Goal: Information Seeking & Learning: Compare options

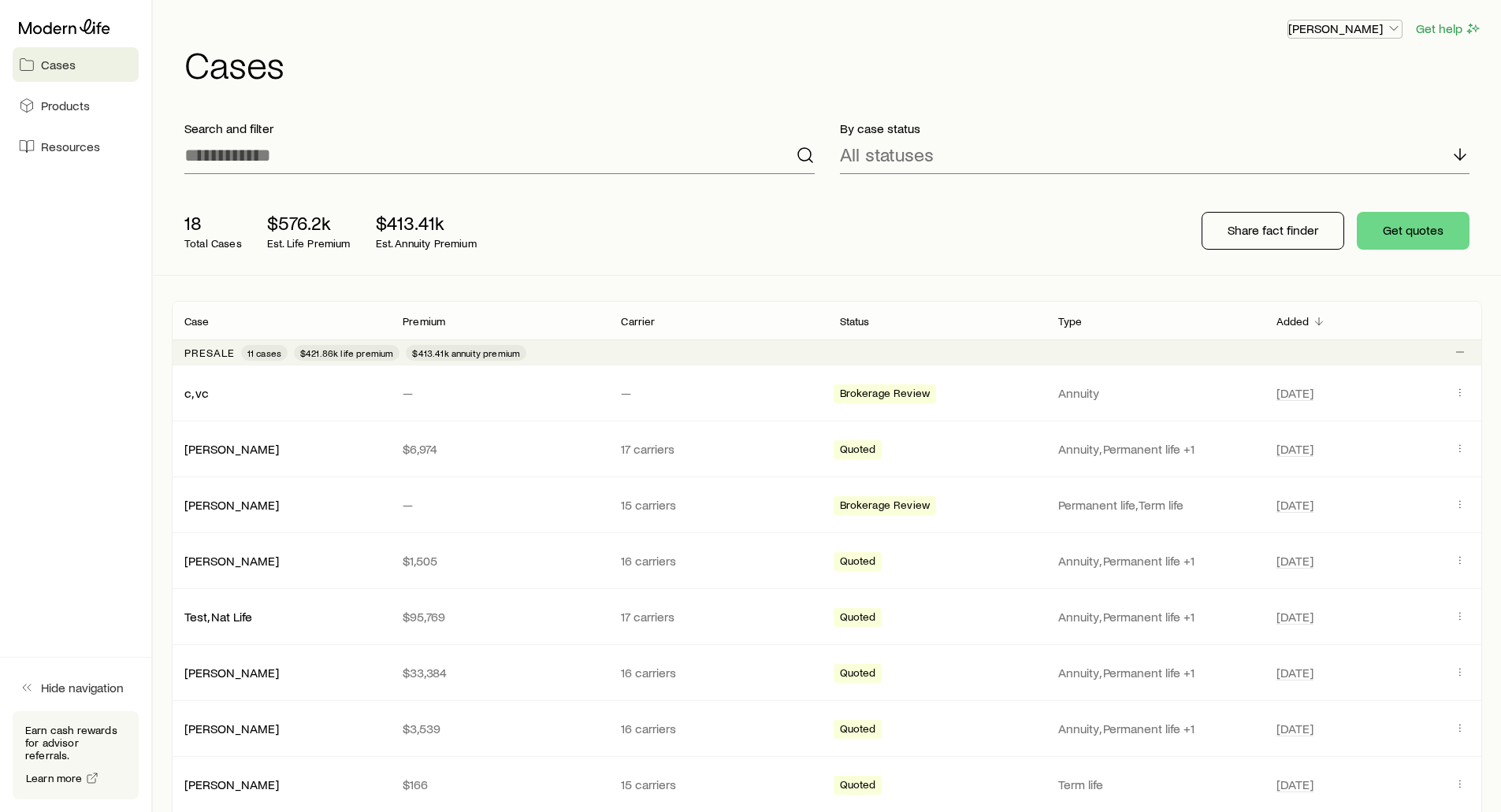
click at [1359, 31] on p "[PERSON_NAME]" at bounding box center [1345, 28] width 114 height 15
click at [1276, 189] on span "Sign out" at bounding box center [1270, 190] width 44 height 15
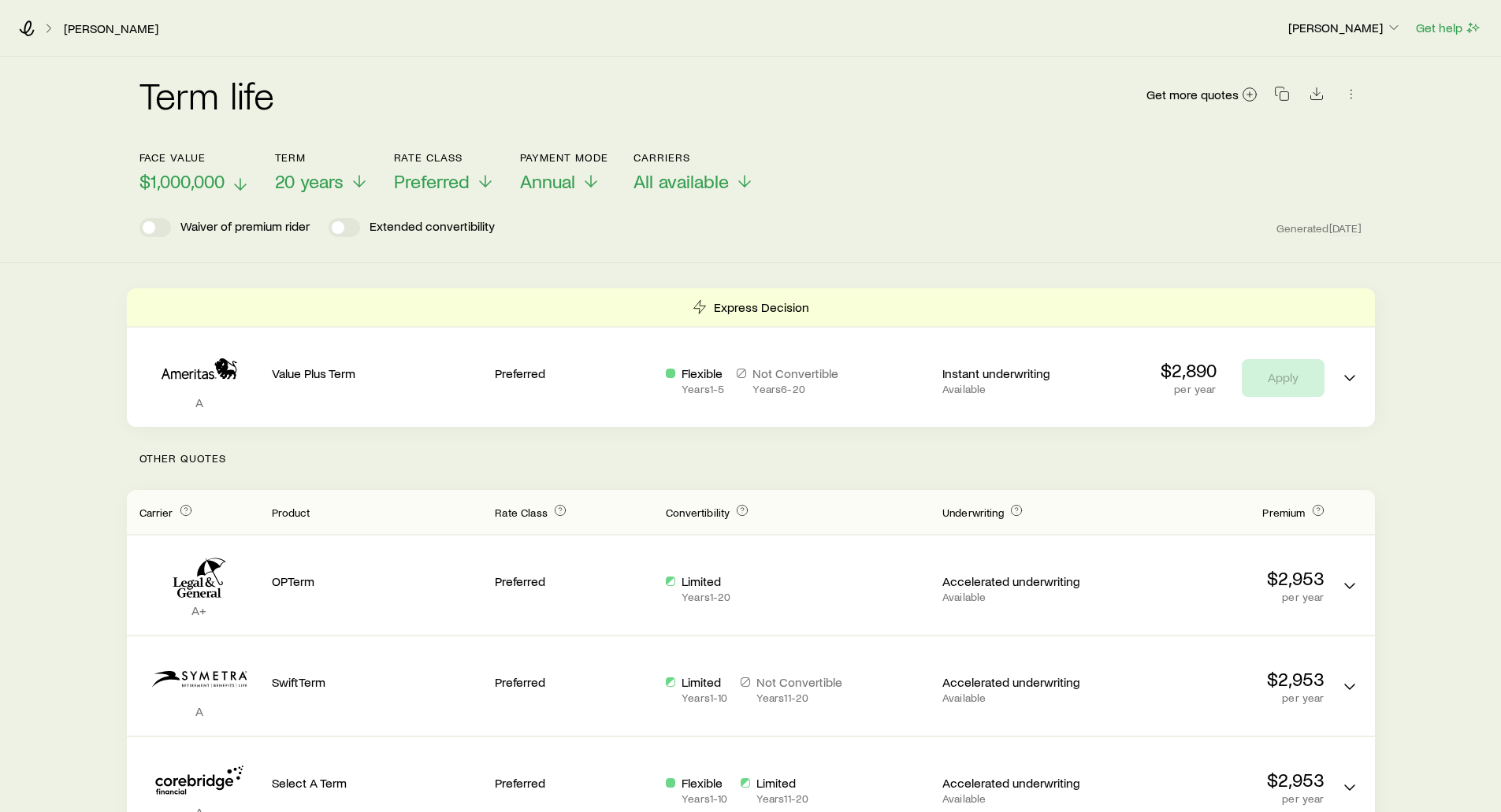
click at [202, 181] on span "$1,000,000" at bounding box center [182, 181] width 85 height 22
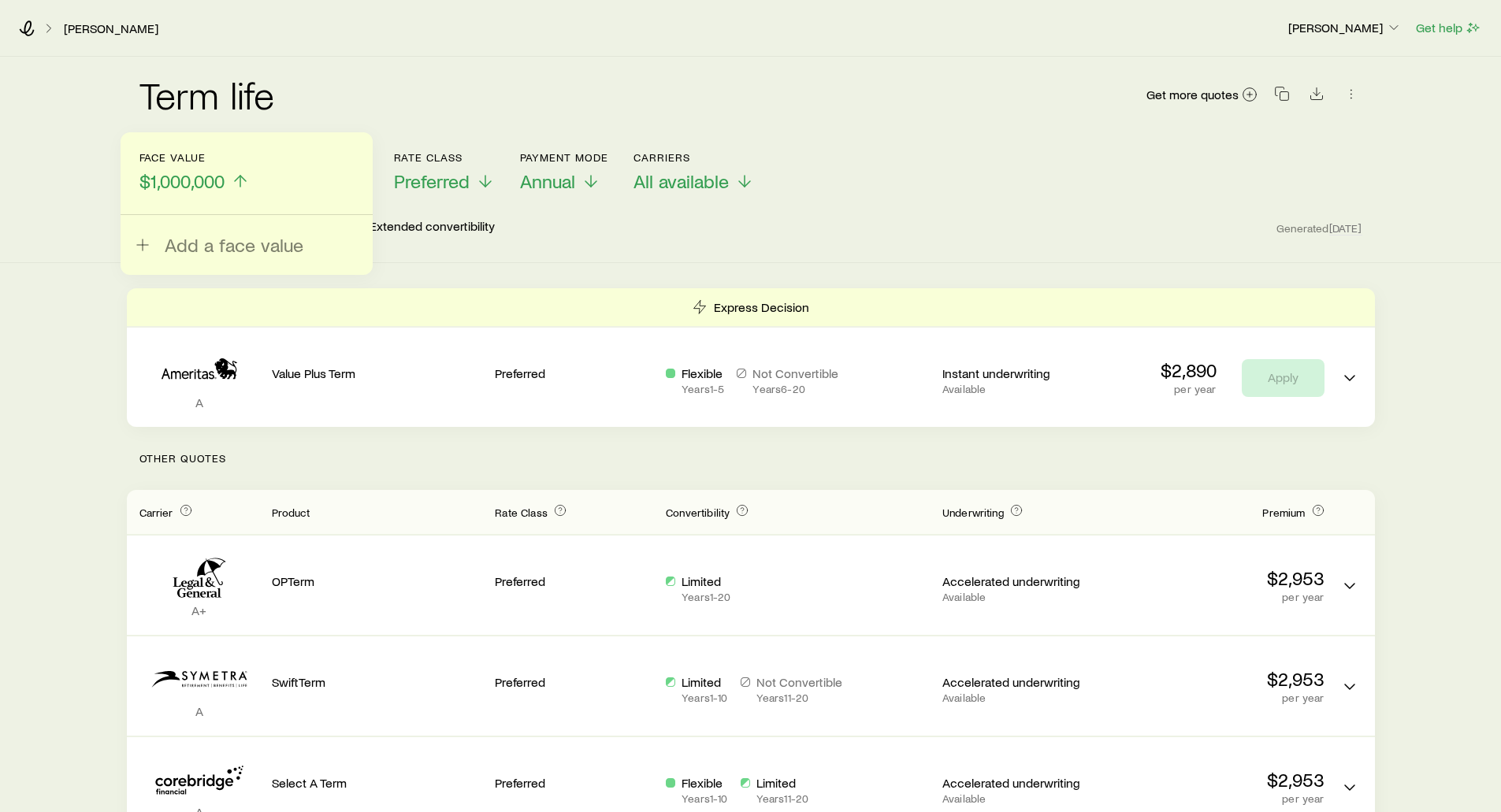
click at [401, 117] on div "Term life Get more quotes" at bounding box center [750, 104] width 1222 height 56
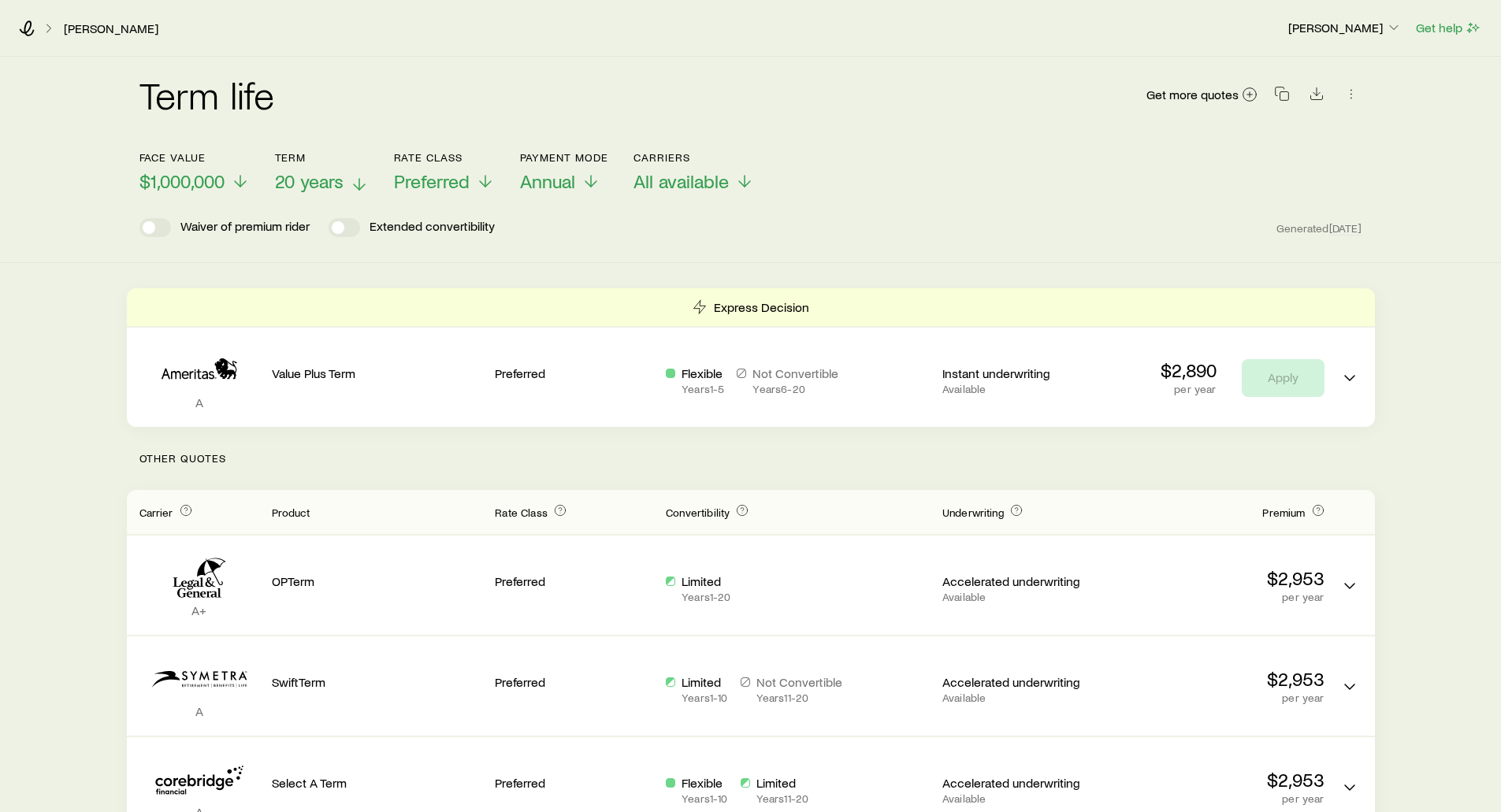
click at [329, 177] on span "20 years" at bounding box center [309, 181] width 68 height 22
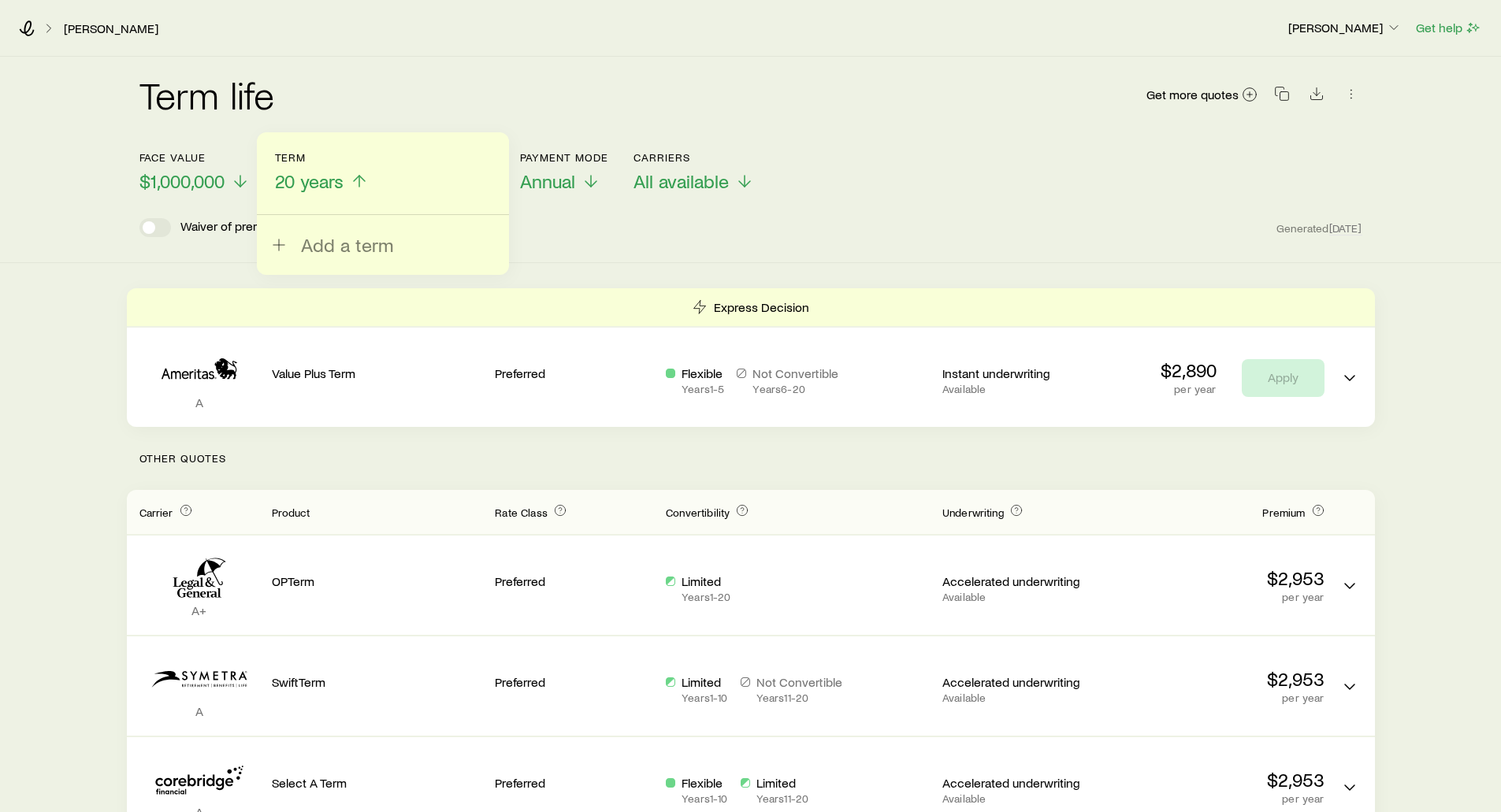
click at [349, 83] on div "Term life Get more quotes" at bounding box center [750, 104] width 1222 height 56
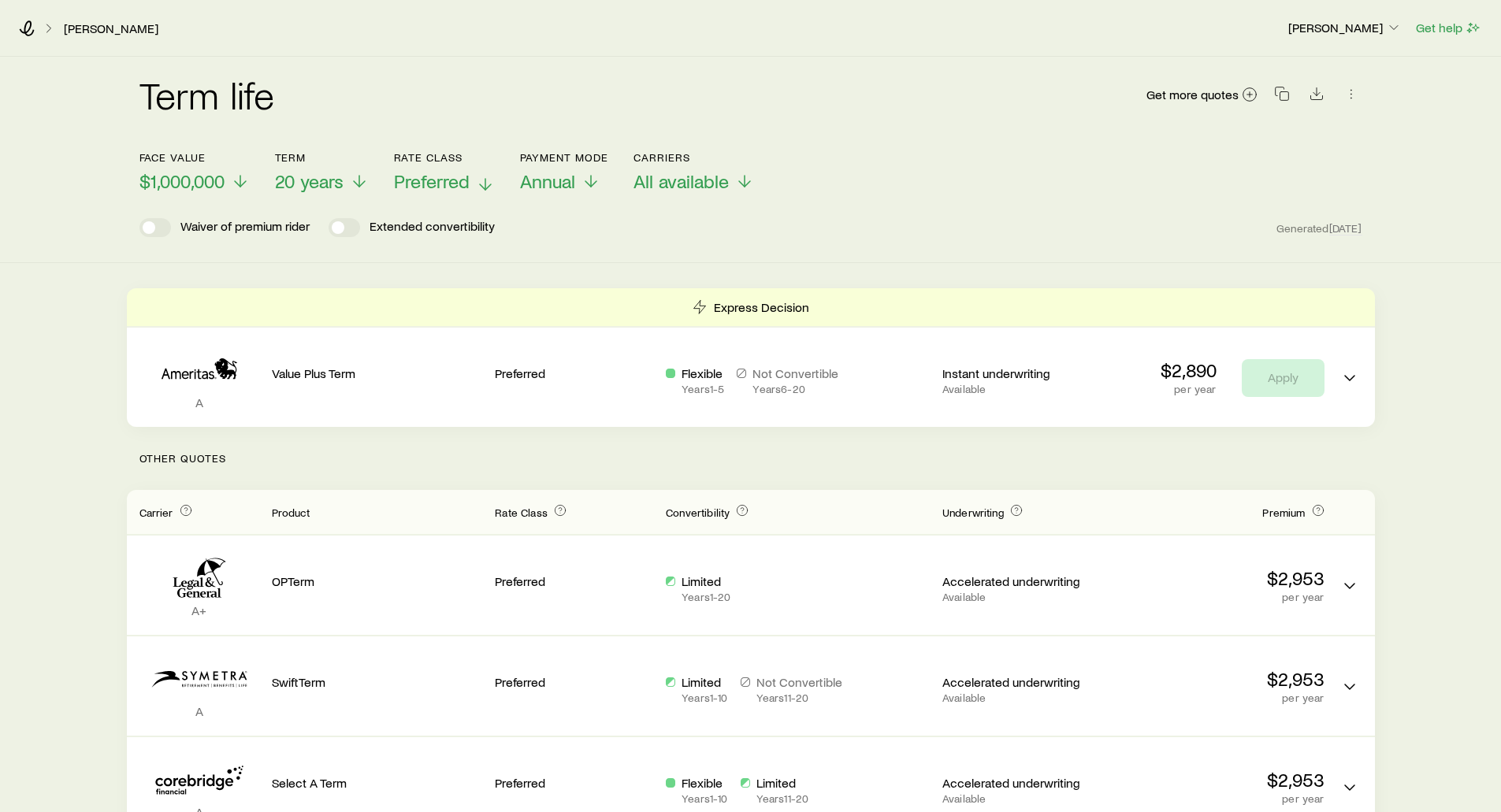
click at [433, 164] on button "Rate Class Preferred" at bounding box center [444, 172] width 101 height 42
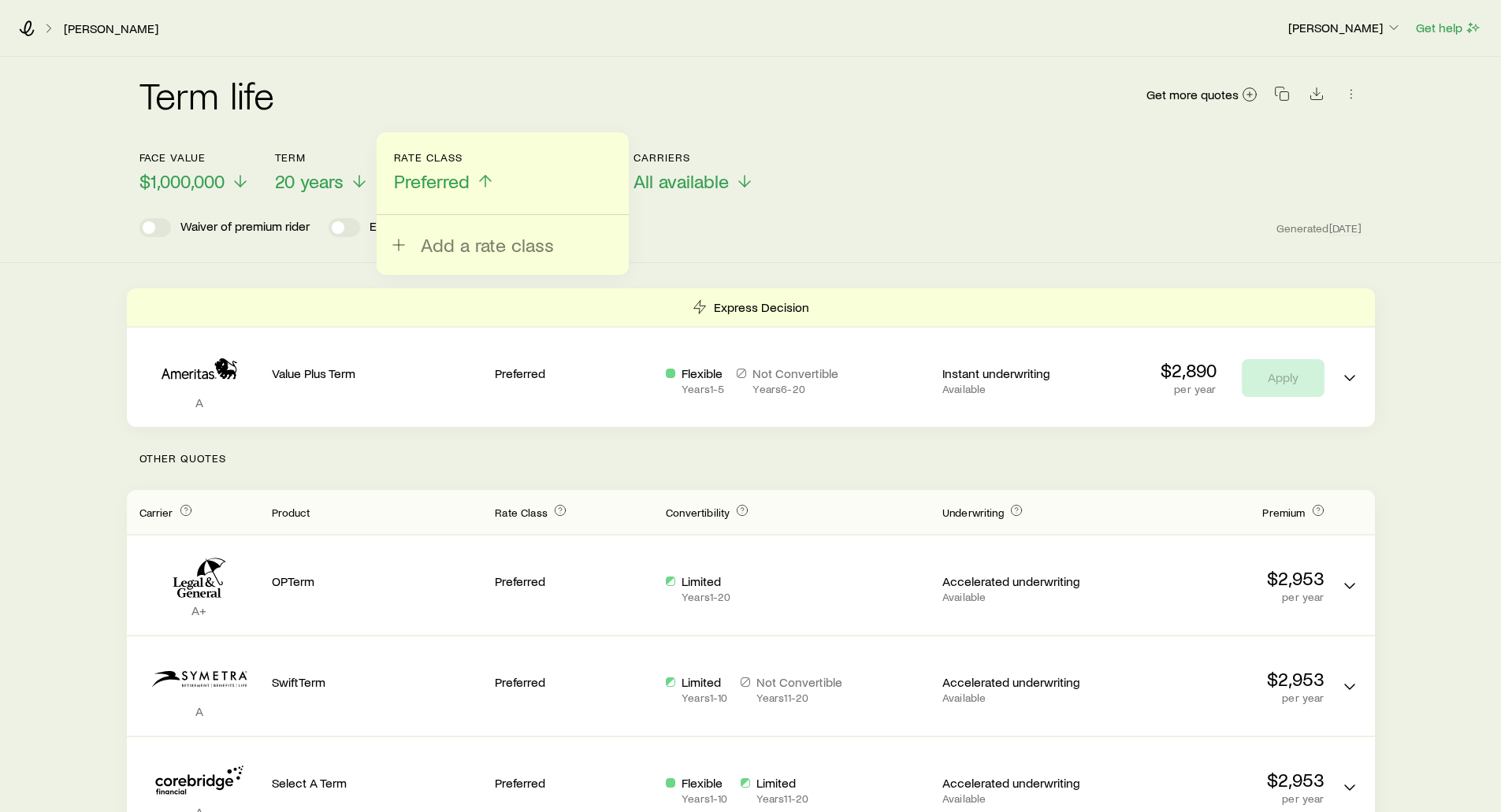
click at [426, 72] on div "Term life Get more quotes" at bounding box center [750, 103] width 1222 height 95
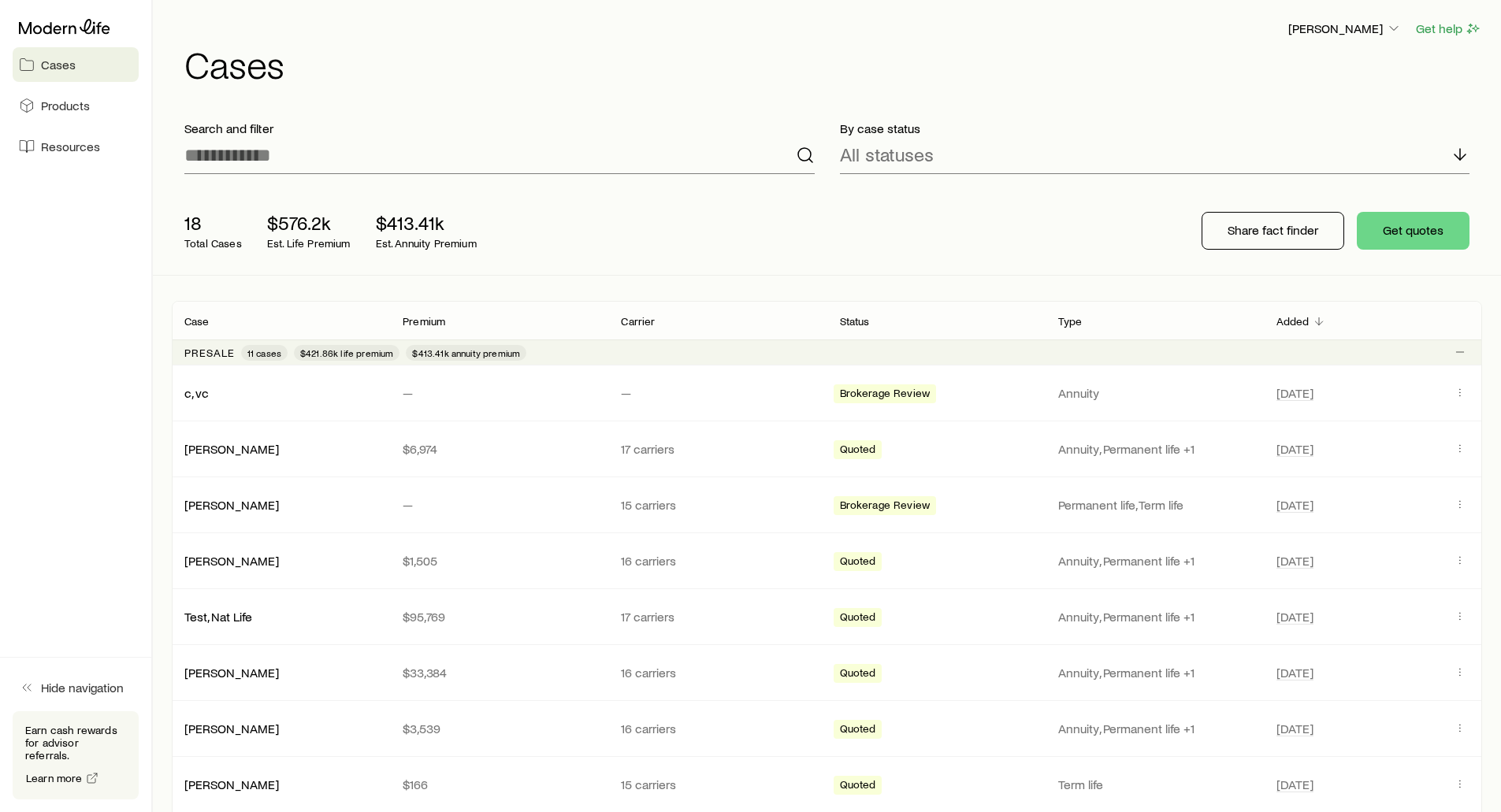
drag, startPoint x: 0, startPoint y: 0, endPoint x: 1170, endPoint y: 39, distance: 1170.6
click at [1146, 38] on header "[PERSON_NAME] Get help Cases" at bounding box center [827, 50] width 1310 height 64
click at [1328, 32] on p "[PERSON_NAME]" at bounding box center [1345, 28] width 114 height 15
click at [1262, 194] on span "Sign out" at bounding box center [1270, 190] width 44 height 15
